Goal: Transaction & Acquisition: Purchase product/service

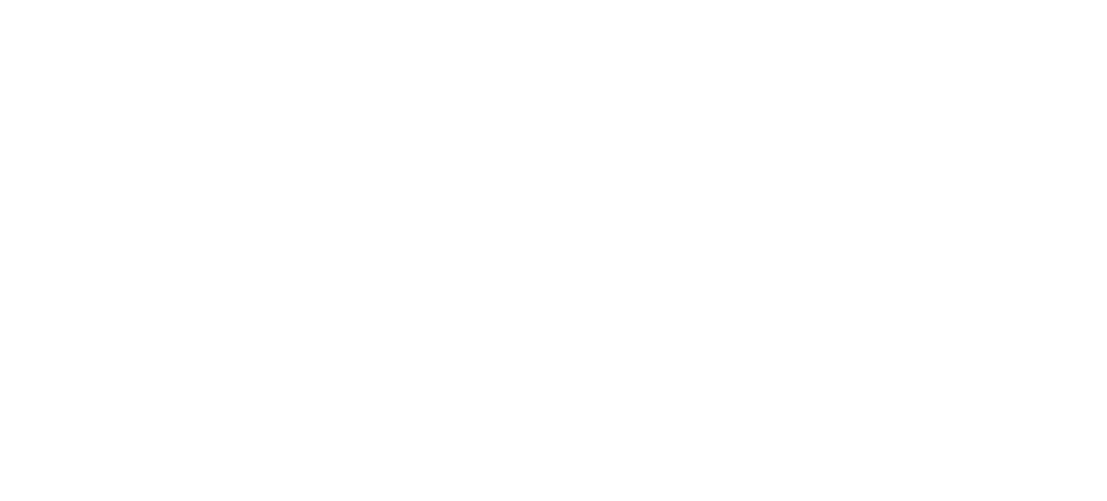
click at [591, 248] on body at bounding box center [553, 250] width 1107 height 501
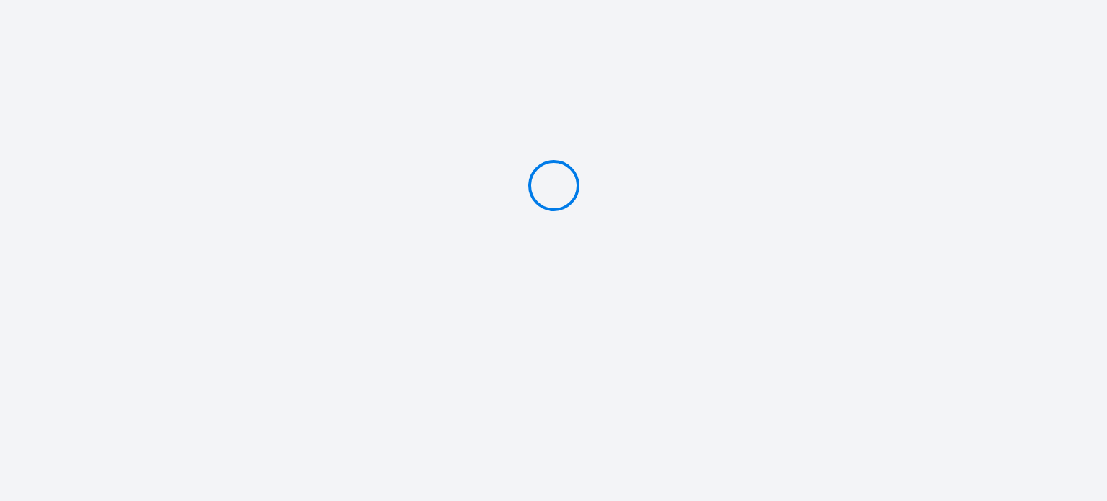
type input "PAY 687.64 €"
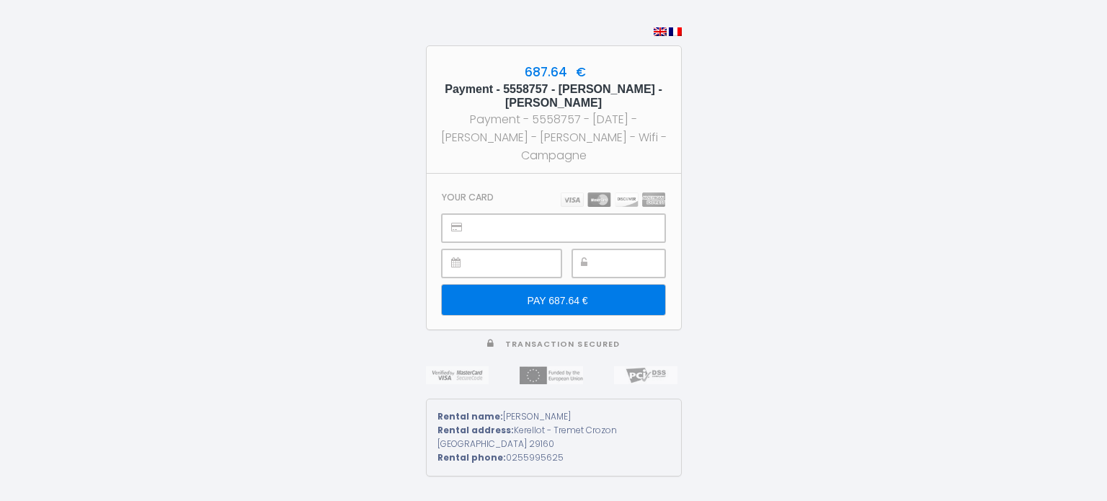
click at [583, 302] on input "PAY 687.64 €" at bounding box center [553, 300] width 223 height 30
